Goal: Information Seeking & Learning: Learn about a topic

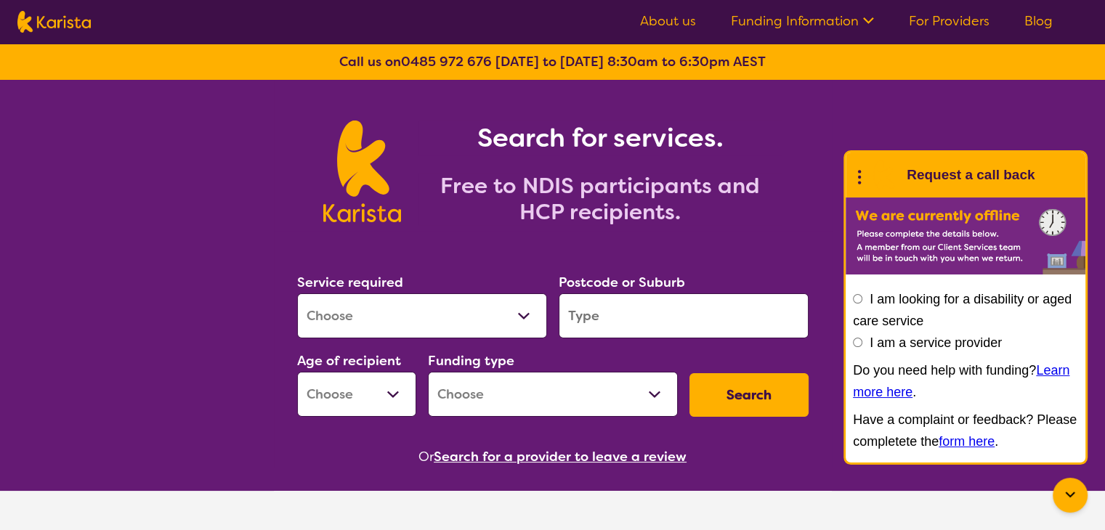
click at [847, 129] on div "Search for services. Free to NDIS participants and HCP recipients." at bounding box center [552, 155] width 1105 height 151
click at [828, 324] on section "Service required Allied Health Assistant Assessment (ADHD or Autism) Behaviour …" at bounding box center [553, 349] width 558 height 237
click at [921, 23] on link "For Providers" at bounding box center [948, 20] width 81 height 17
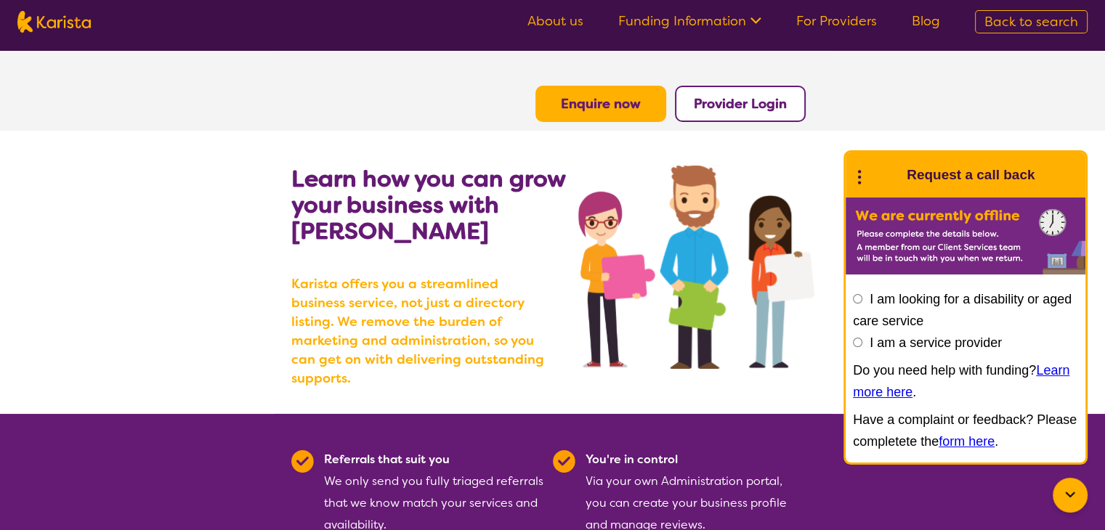
click at [730, 103] on b "Provider Login" at bounding box center [740, 103] width 93 height 17
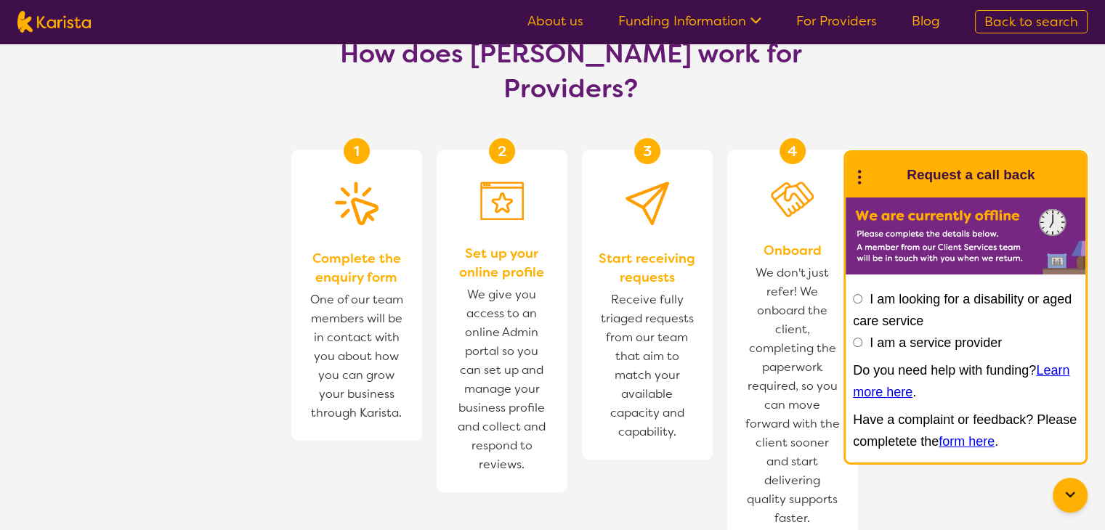
scroll to position [775, 0]
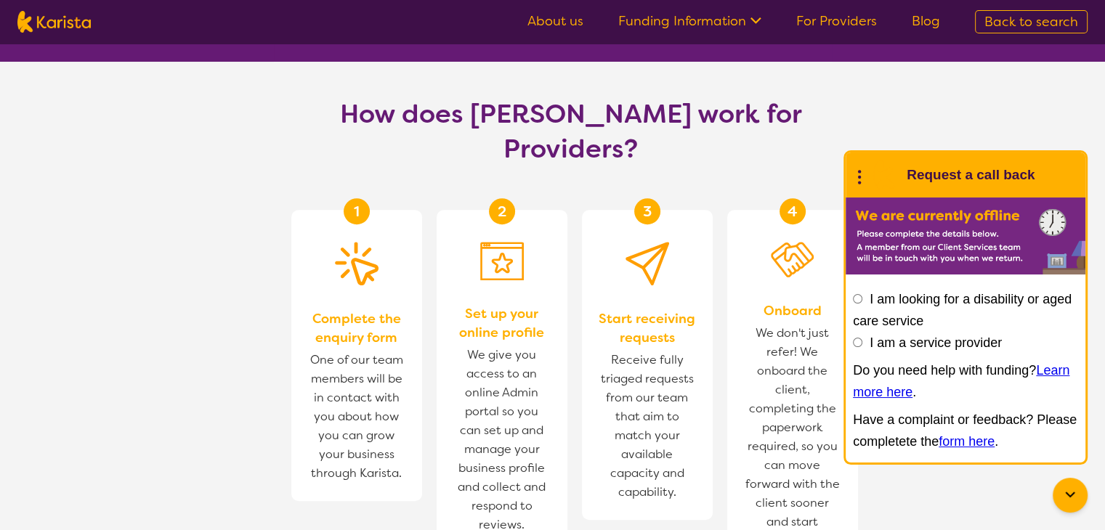
click at [858, 340] on input "I am a service provider" at bounding box center [857, 342] width 9 height 9
radio input "true"
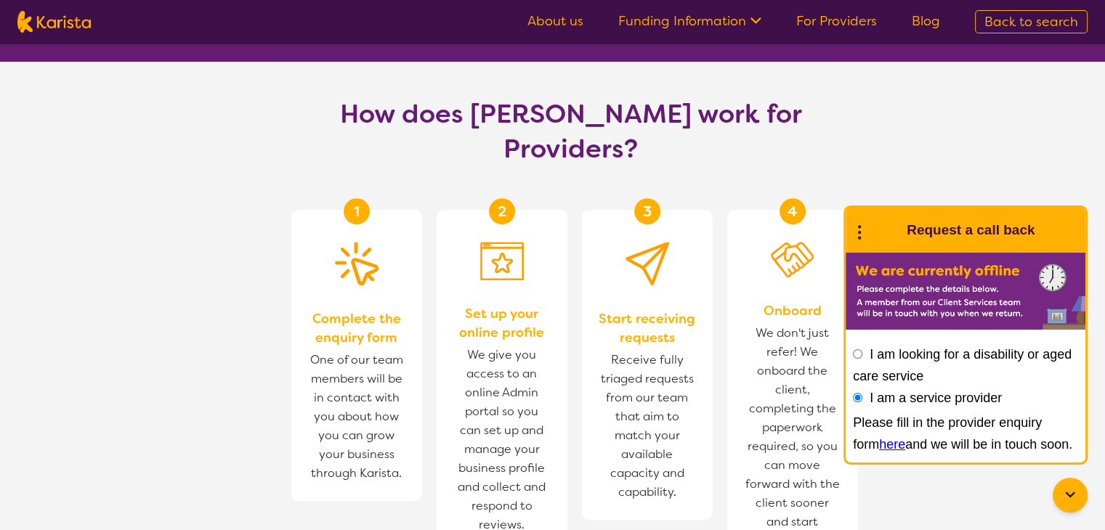
click at [755, 21] on icon at bounding box center [753, 19] width 15 height 15
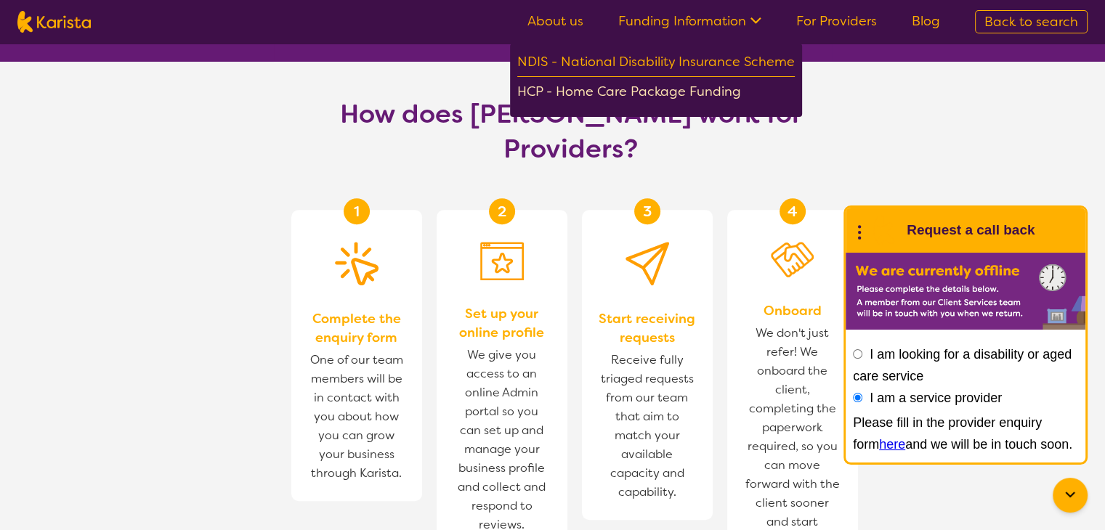
click at [632, 91] on div "HCP - Home Care Package Funding" at bounding box center [655, 93] width 277 height 25
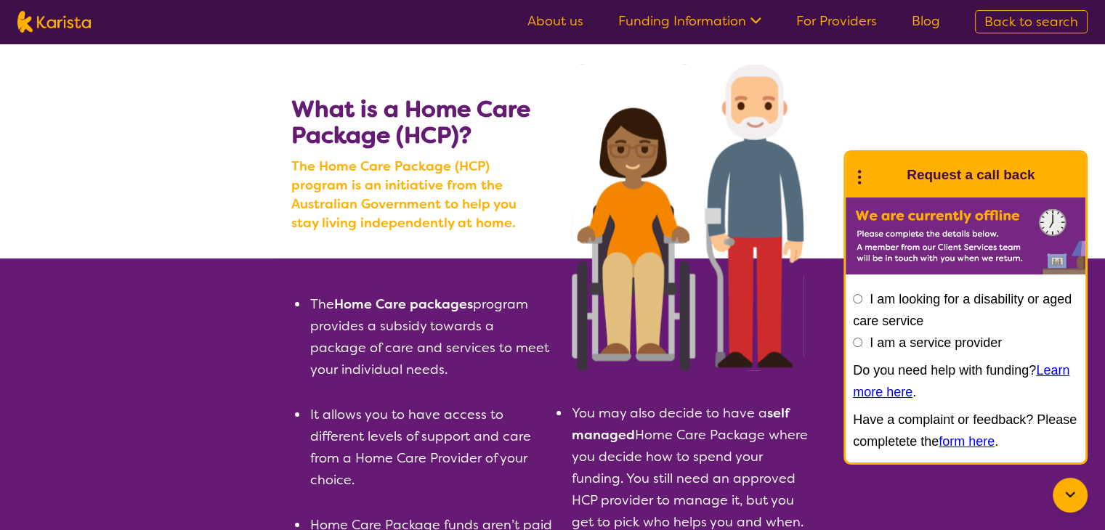
click at [1028, 22] on span "Back to search" at bounding box center [1031, 21] width 94 height 17
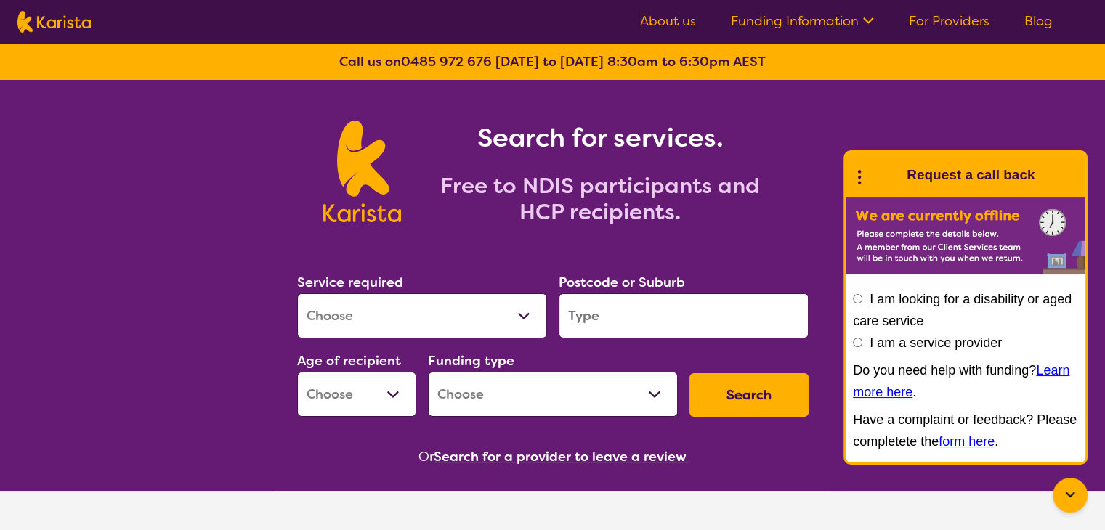
click at [857, 338] on input "I am a service provider" at bounding box center [857, 342] width 9 height 9
radio input "true"
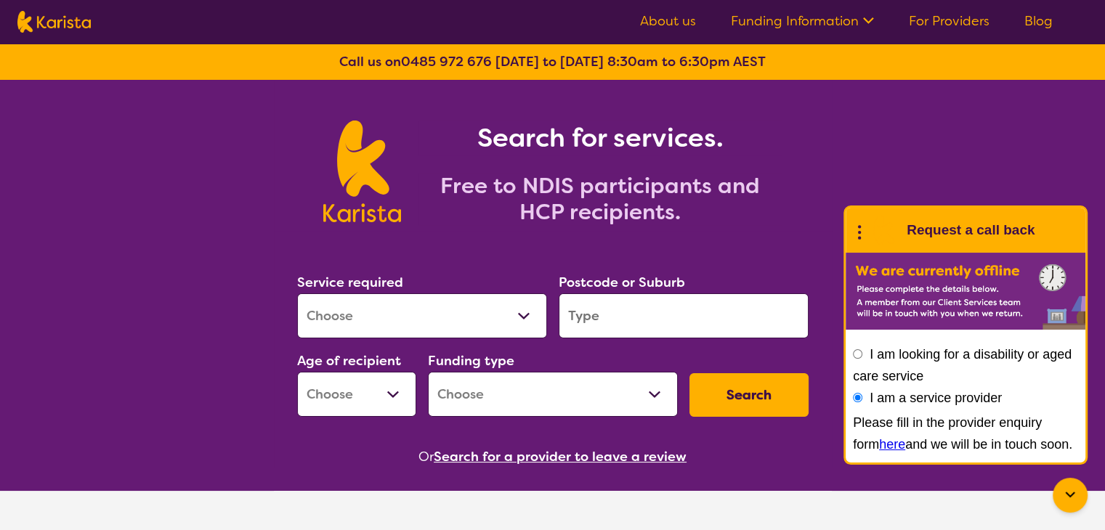
click at [879, 447] on link "here" at bounding box center [892, 444] width 26 height 15
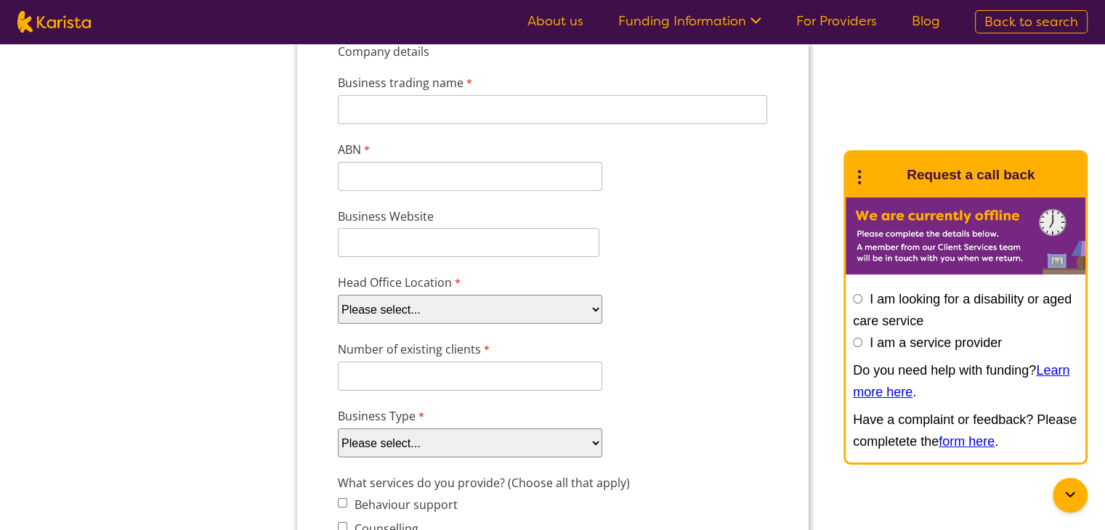
scroll to position [163, 0]
click at [589, 306] on select "Please select... ACT [GEOGRAPHIC_DATA] NT QLD SA TAS [GEOGRAPHIC_DATA] [GEOGRAP…" at bounding box center [469, 308] width 264 height 29
select select "tfa_95"
click at [337, 294] on select "Please select... ACT [GEOGRAPHIC_DATA] NT QLD SA TAS [GEOGRAPHIC_DATA] [GEOGRAP…" at bounding box center [469, 308] width 264 height 29
click at [594, 436] on select "Please select... Company Individual/Sole Trader Other (please specify)" at bounding box center [469, 442] width 264 height 29
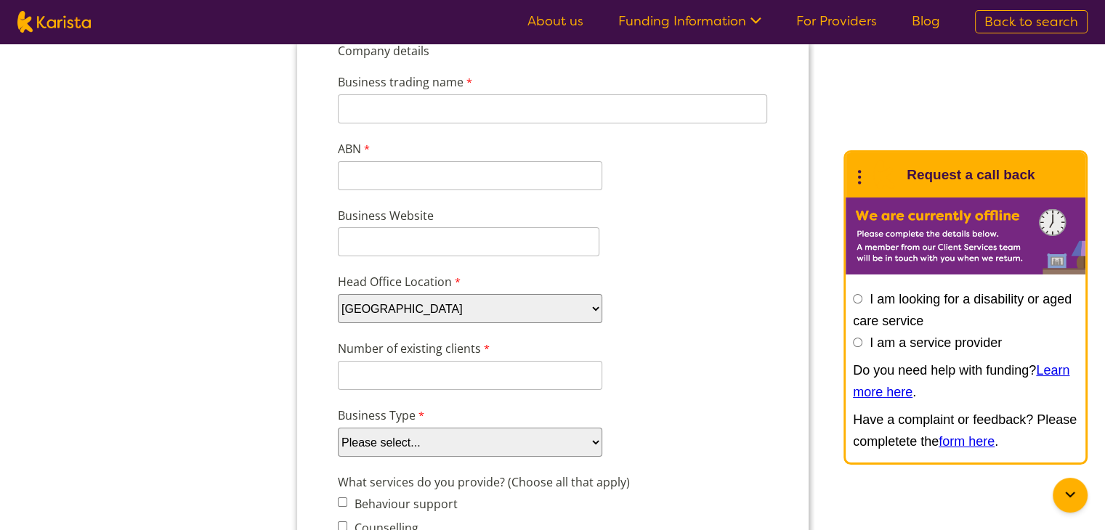
click at [640, 424] on div "Business Type Please select... Company Individual/Sole Trader Other (please spe…" at bounding box center [552, 432] width 442 height 56
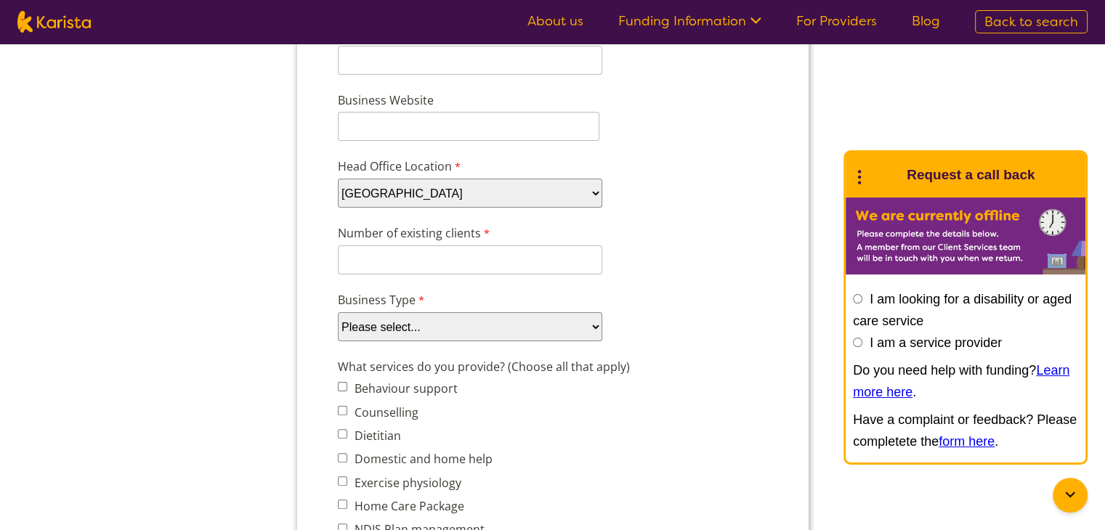
scroll to position [279, 0]
click at [579, 323] on select "Please select... Company Individual/Sole Trader Other (please specify)" at bounding box center [469, 326] width 264 height 29
click at [643, 328] on div "Business Type Please select... Company Individual/Sole Trader Other (please spe…" at bounding box center [552, 316] width 442 height 56
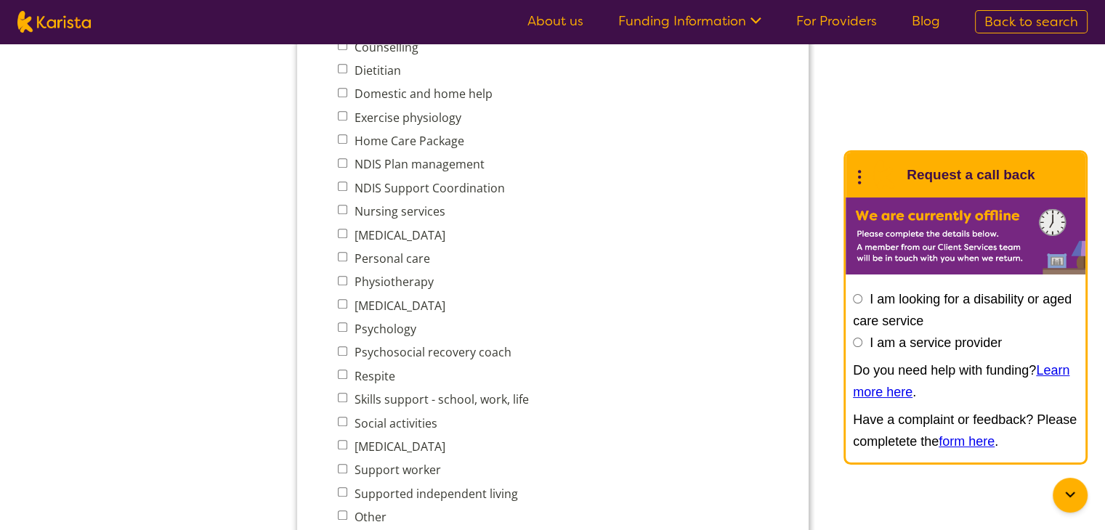
scroll to position [0, 0]
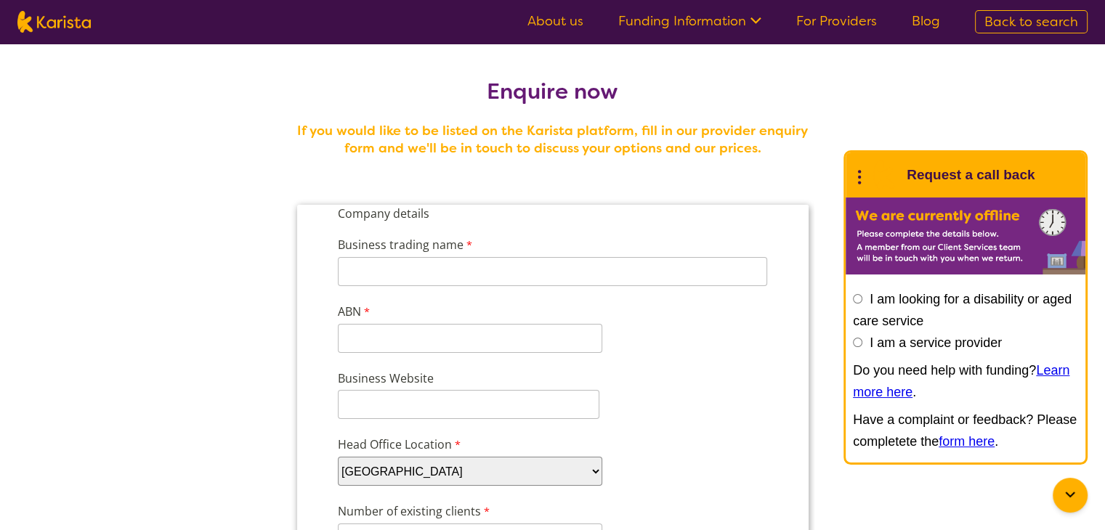
click at [718, 25] on link "Funding Information" at bounding box center [689, 20] width 143 height 17
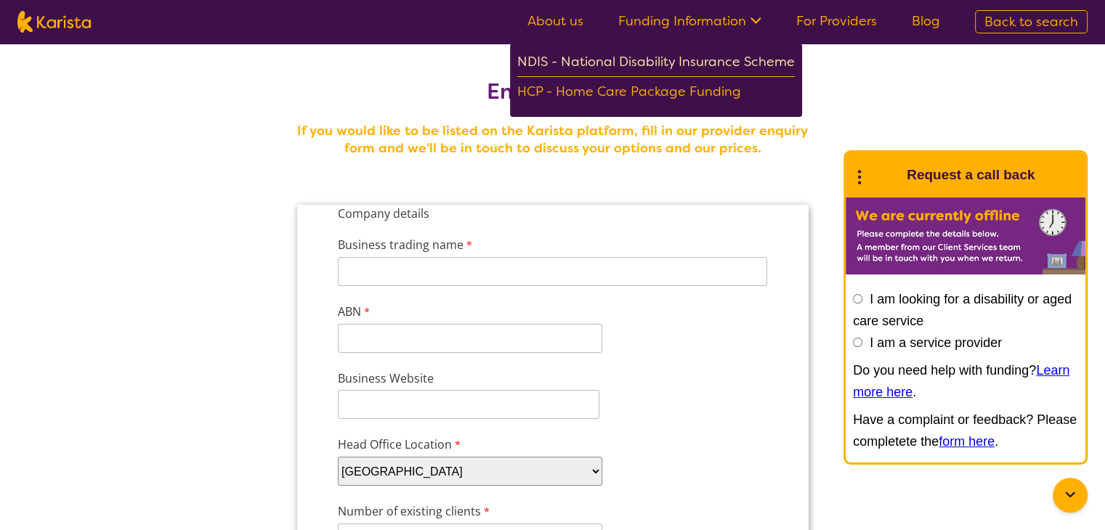
click at [631, 62] on div "NDIS - National Disability Insurance Scheme" at bounding box center [655, 64] width 277 height 26
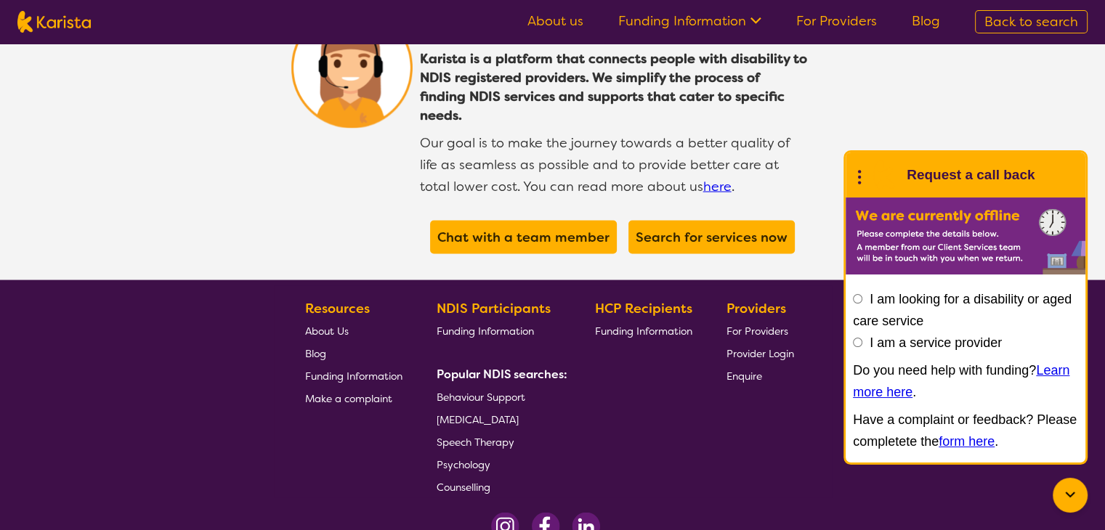
scroll to position [2782, 0]
